Goal: Information Seeking & Learning: Learn about a topic

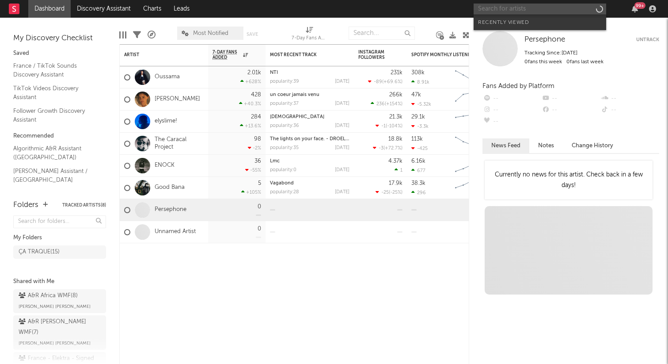
click at [516, 7] on input "text" at bounding box center [540, 9] width 133 height 11
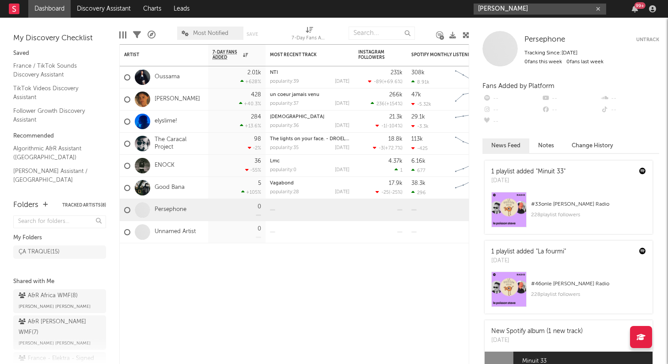
click at [517, 11] on input "[PERSON_NAME]" at bounding box center [540, 9] width 133 height 11
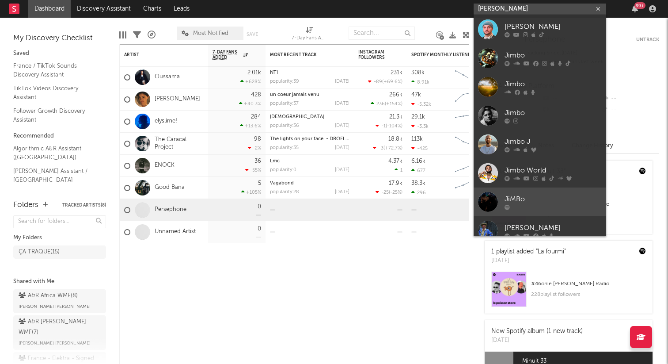
type input "[PERSON_NAME]"
click at [513, 201] on div "JiMBo" at bounding box center [553, 199] width 97 height 11
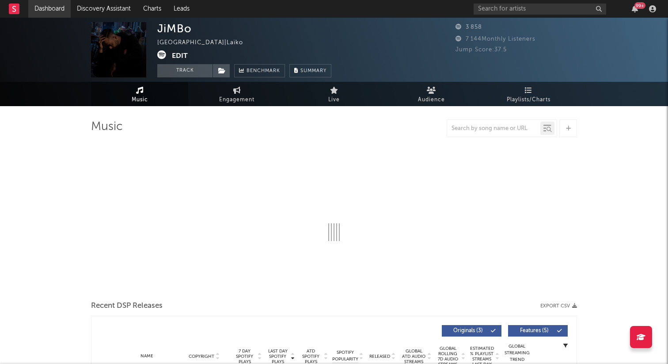
select select "6m"
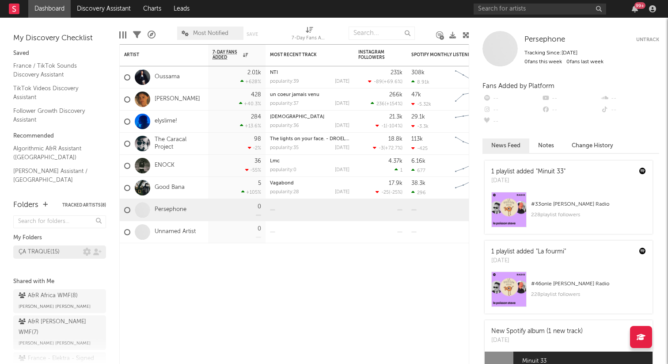
click at [58, 253] on div "ÇA TRAQUE ( 15 )" at bounding box center [39, 252] width 41 height 11
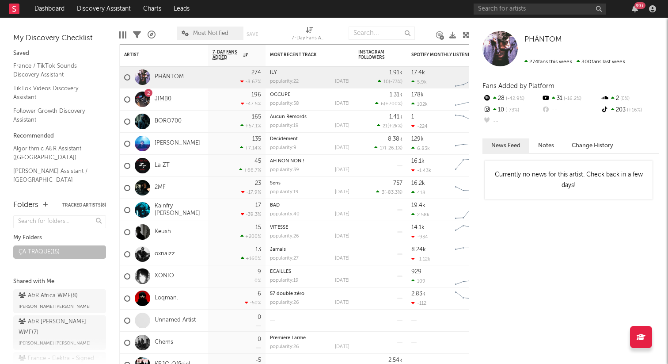
click at [159, 99] on link "JIMB0" at bounding box center [163, 99] width 17 height 8
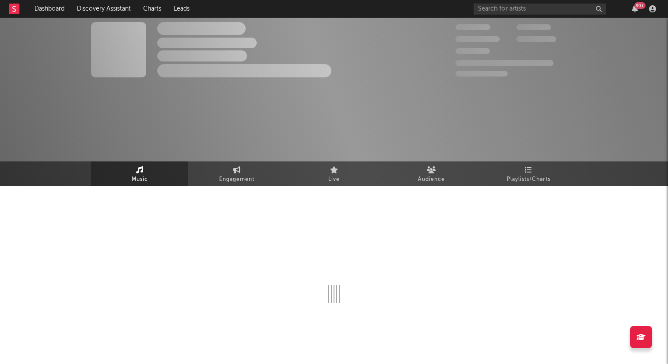
select select "1w"
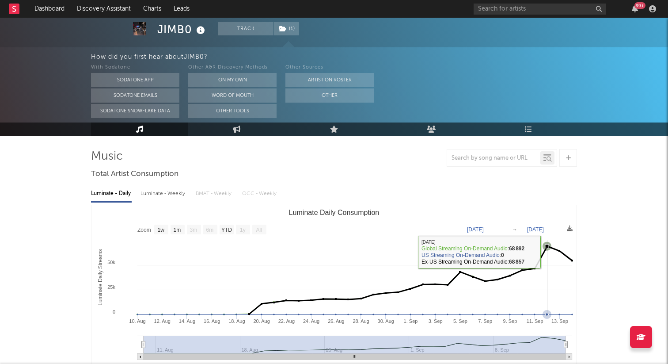
scroll to position [50, 0]
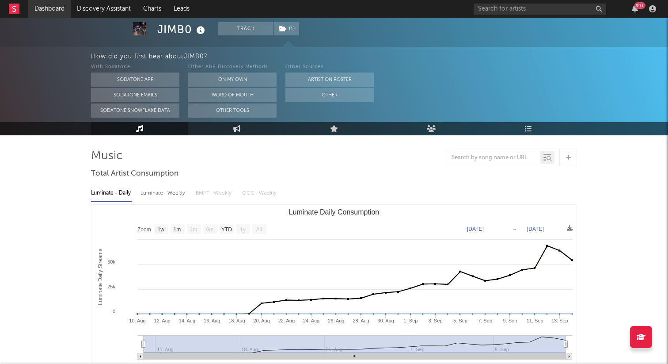
click at [46, 1] on link "Dashboard" at bounding box center [49, 9] width 42 height 18
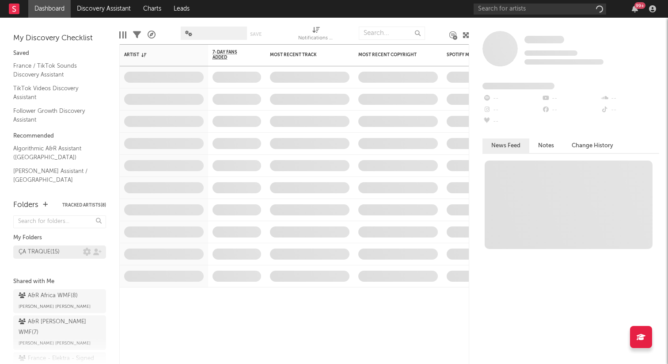
click at [47, 250] on div "ÇA TRAQUE ( 15 )" at bounding box center [39, 252] width 41 height 11
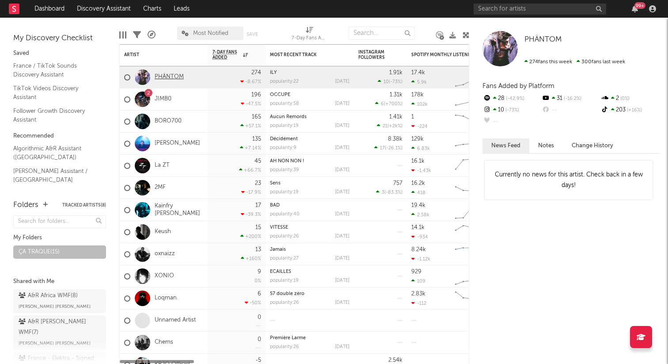
click at [173, 77] on link "PHÄNTOM" at bounding box center [169, 77] width 29 height 8
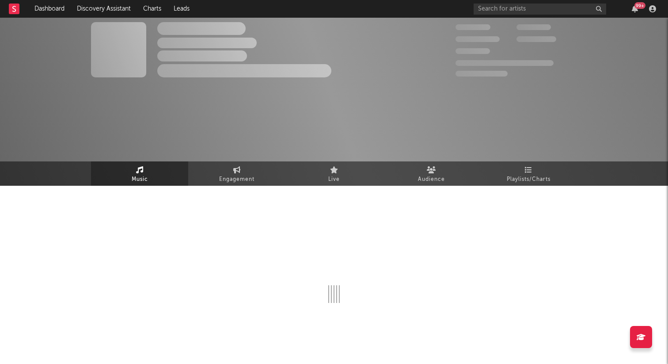
select select "1w"
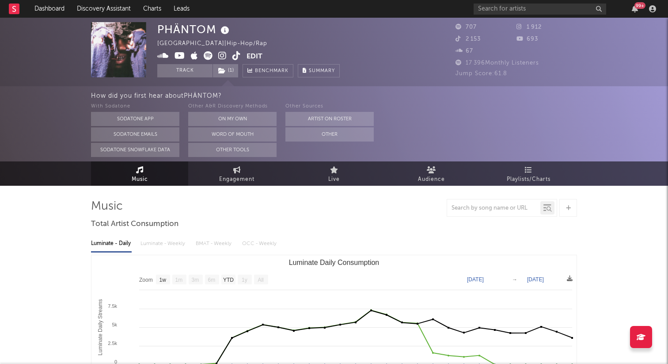
scroll to position [75, 0]
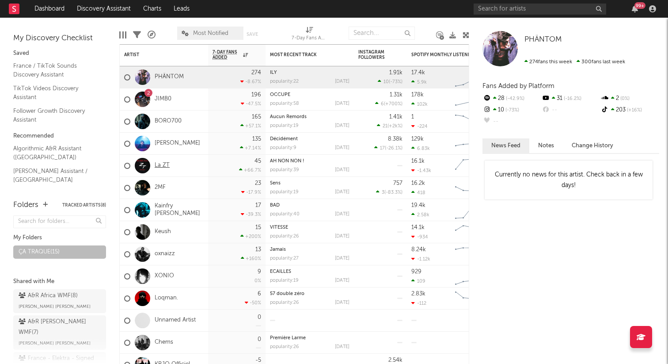
click at [160, 163] on link "La ZT" at bounding box center [162, 166] width 15 height 8
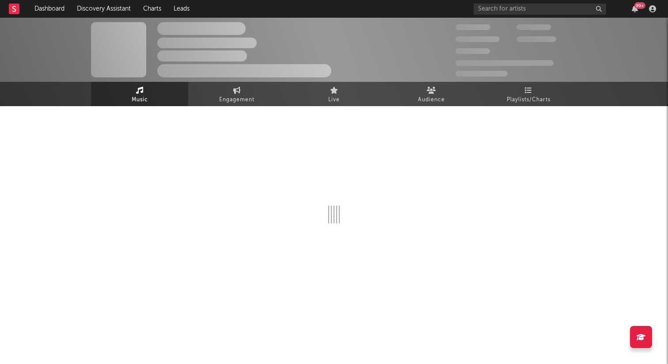
select select "1w"
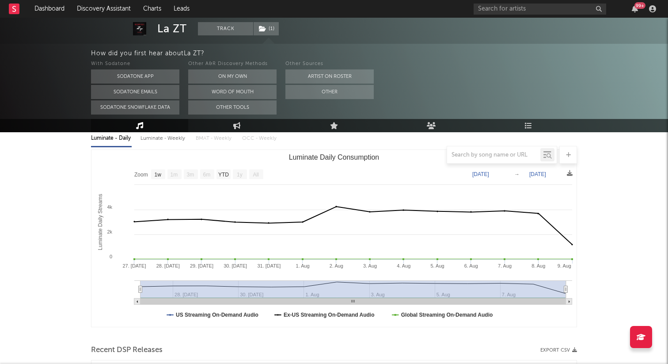
scroll to position [108, 0]
